Goal: Transaction & Acquisition: Book appointment/travel/reservation

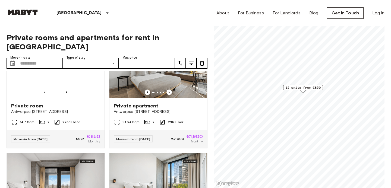
scroll to position [39, 0]
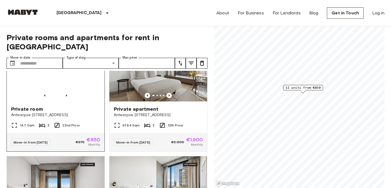
click at [24, 106] on span "Private room" at bounding box center [27, 109] width 32 height 7
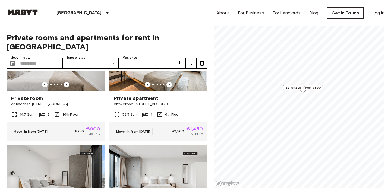
scroll to position [171, 0]
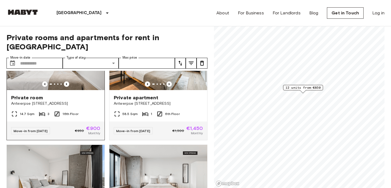
click at [30, 95] on span "Private room" at bounding box center [27, 98] width 32 height 7
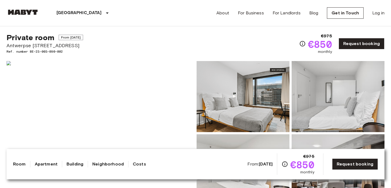
scroll to position [9, 0]
click at [211, 90] on img at bounding box center [243, 96] width 93 height 71
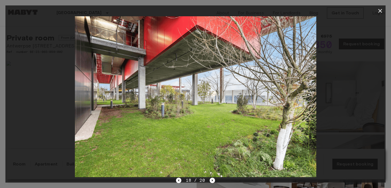
click at [378, 10] on icon "button" at bounding box center [380, 11] width 7 height 7
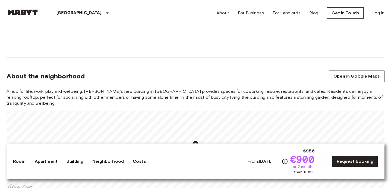
scroll to position [549, 0]
